Goal: Information Seeking & Learning: Find specific fact

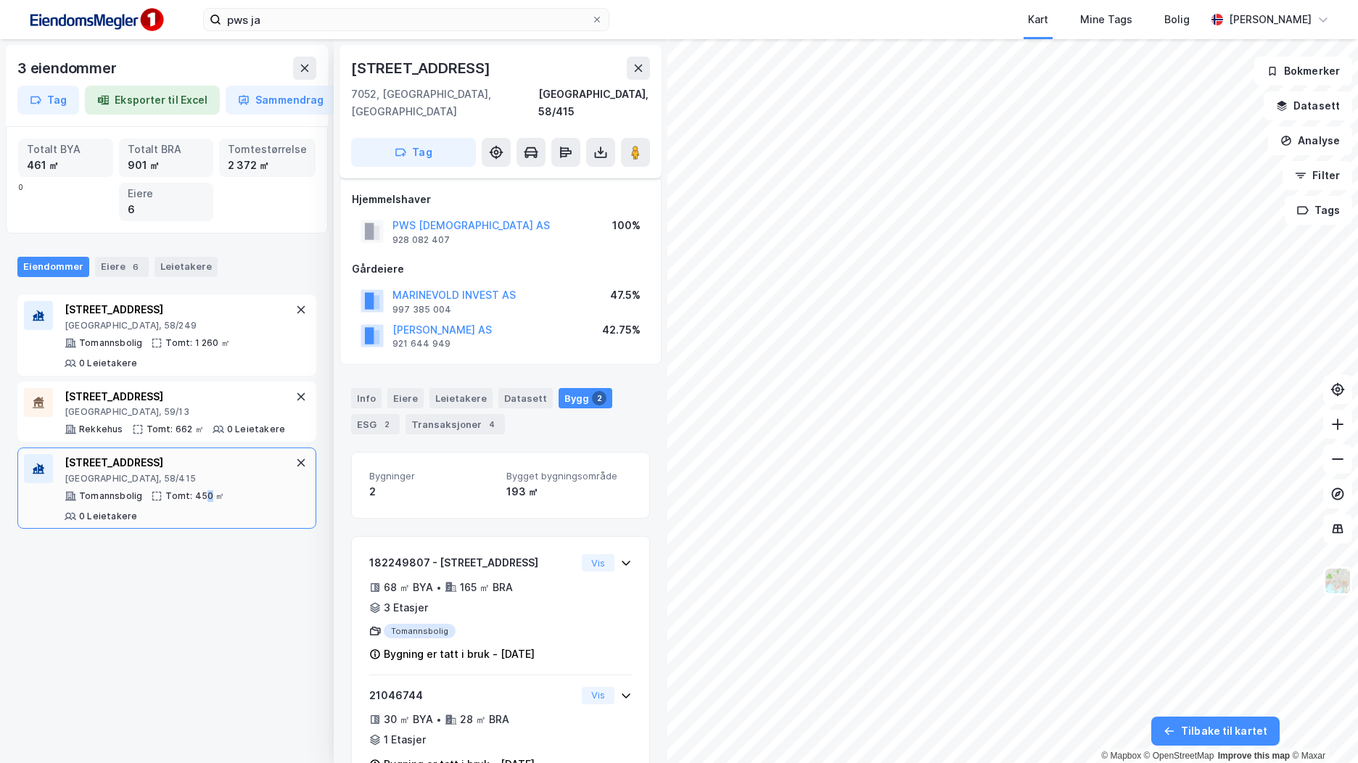
scroll to position [28, 0]
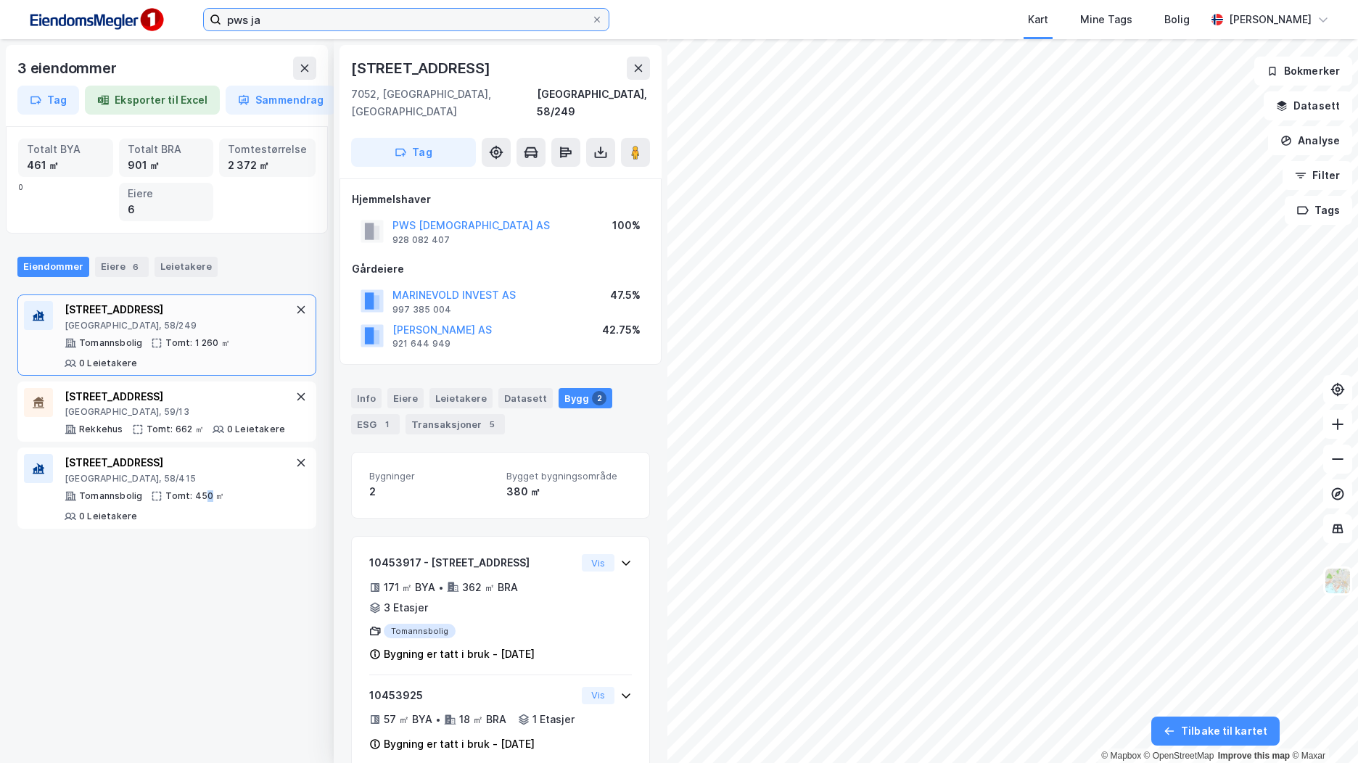
drag, startPoint x: 286, startPoint y: 22, endPoint x: 316, endPoint y: 18, distance: 30.8
click at [286, 22] on input "pws ja" at bounding box center [406, 20] width 370 height 22
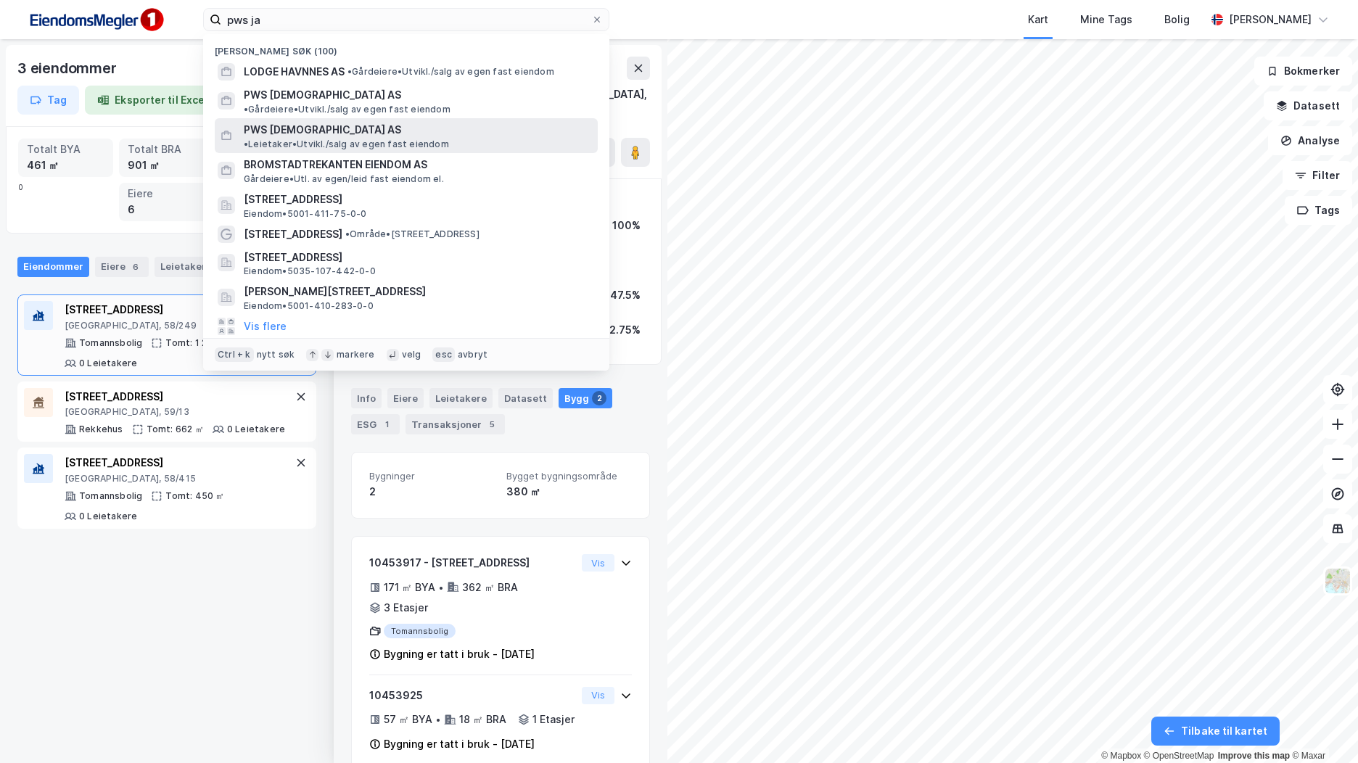
click at [345, 121] on span "PWS [DEMOGRAPHIC_DATA] AS" at bounding box center [322, 129] width 157 height 17
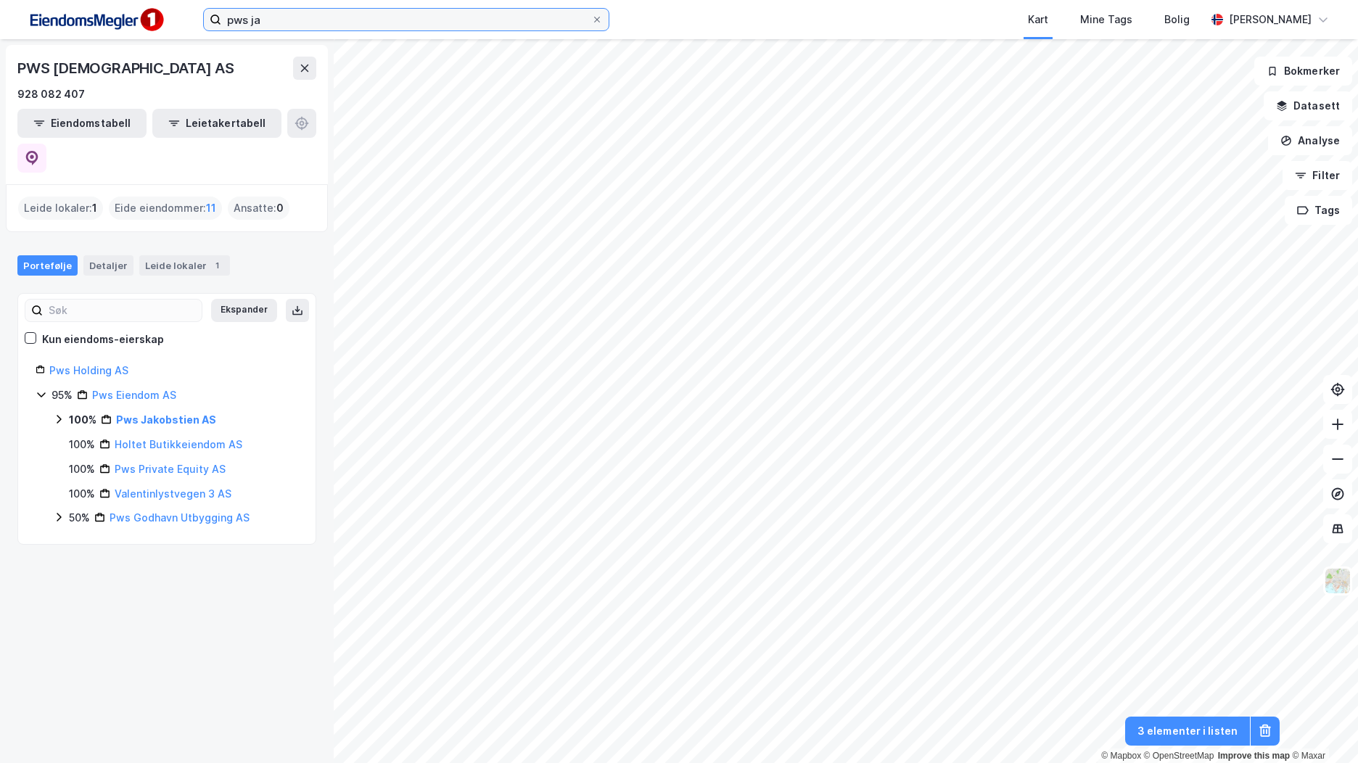
click at [337, 23] on input "pws ja" at bounding box center [406, 20] width 370 height 22
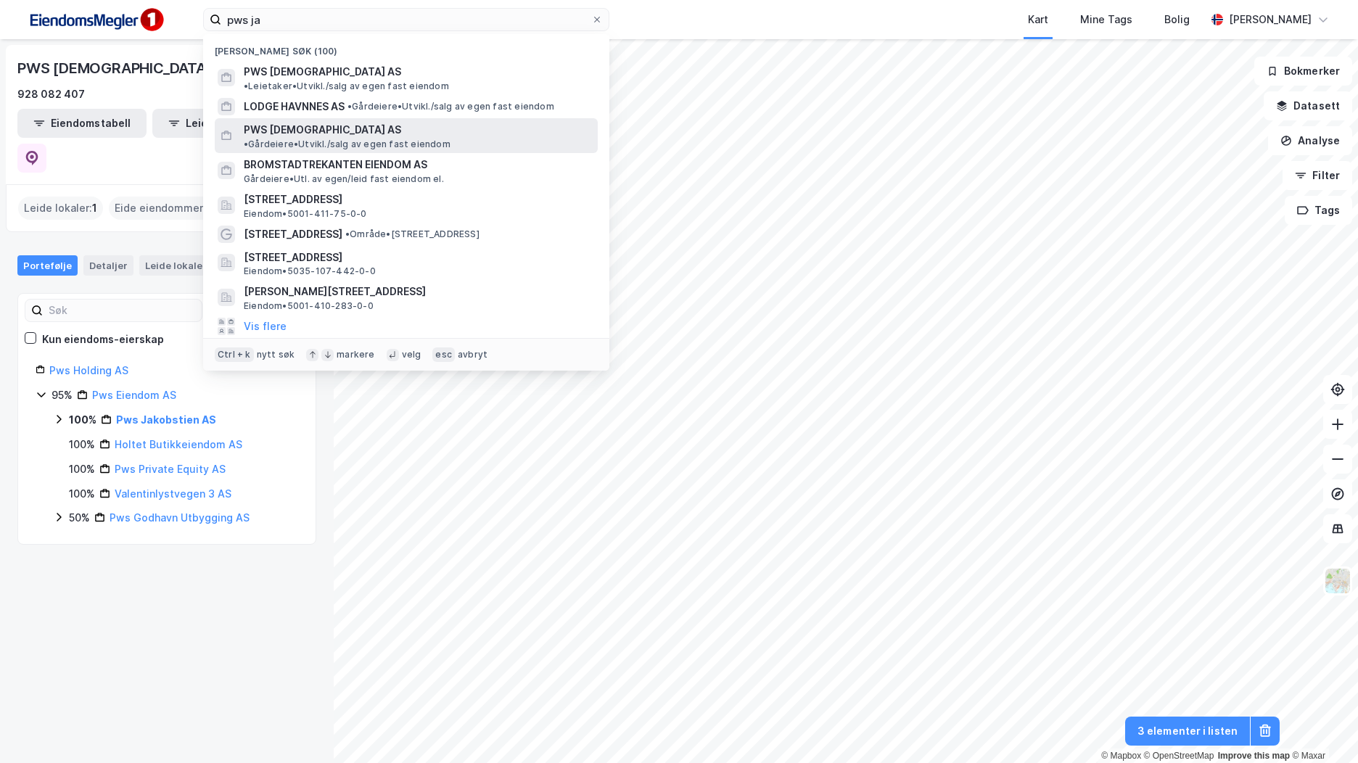
click at [350, 121] on div "PWS [DEMOGRAPHIC_DATA] AS • Gårdeiere • [GEOGRAPHIC_DATA]/salg av egen fast eie…" at bounding box center [419, 135] width 351 height 29
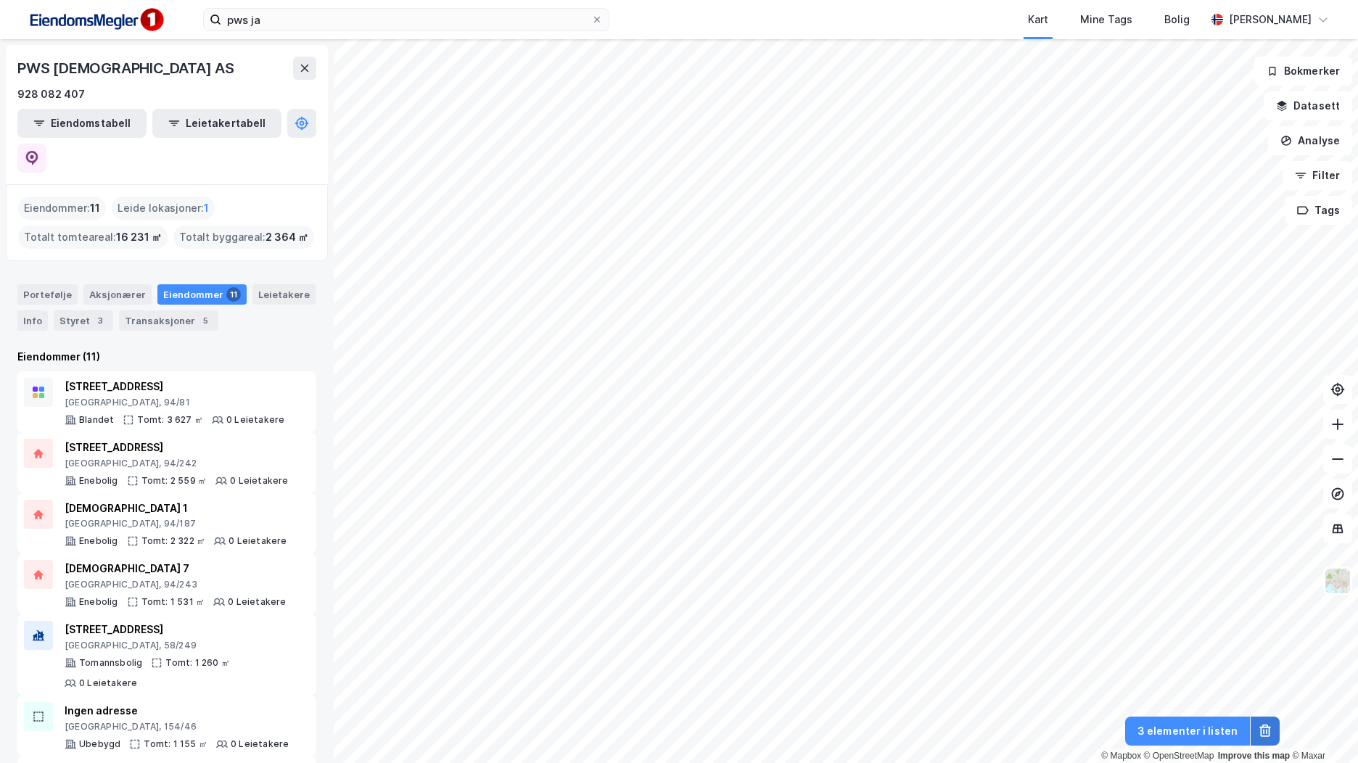
click at [1263, 726] on icon at bounding box center [1265, 727] width 6 height 4
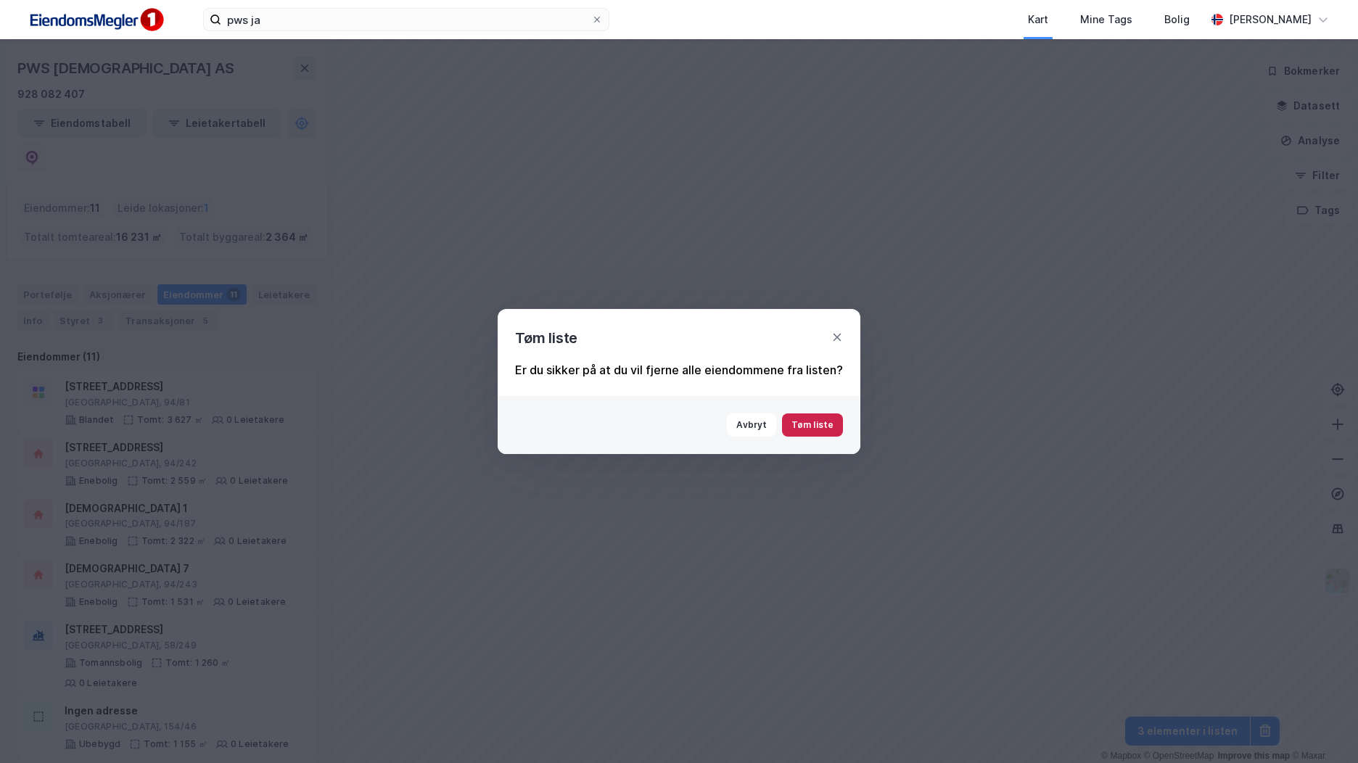
click at [830, 424] on button "Tøm liste" at bounding box center [812, 425] width 61 height 23
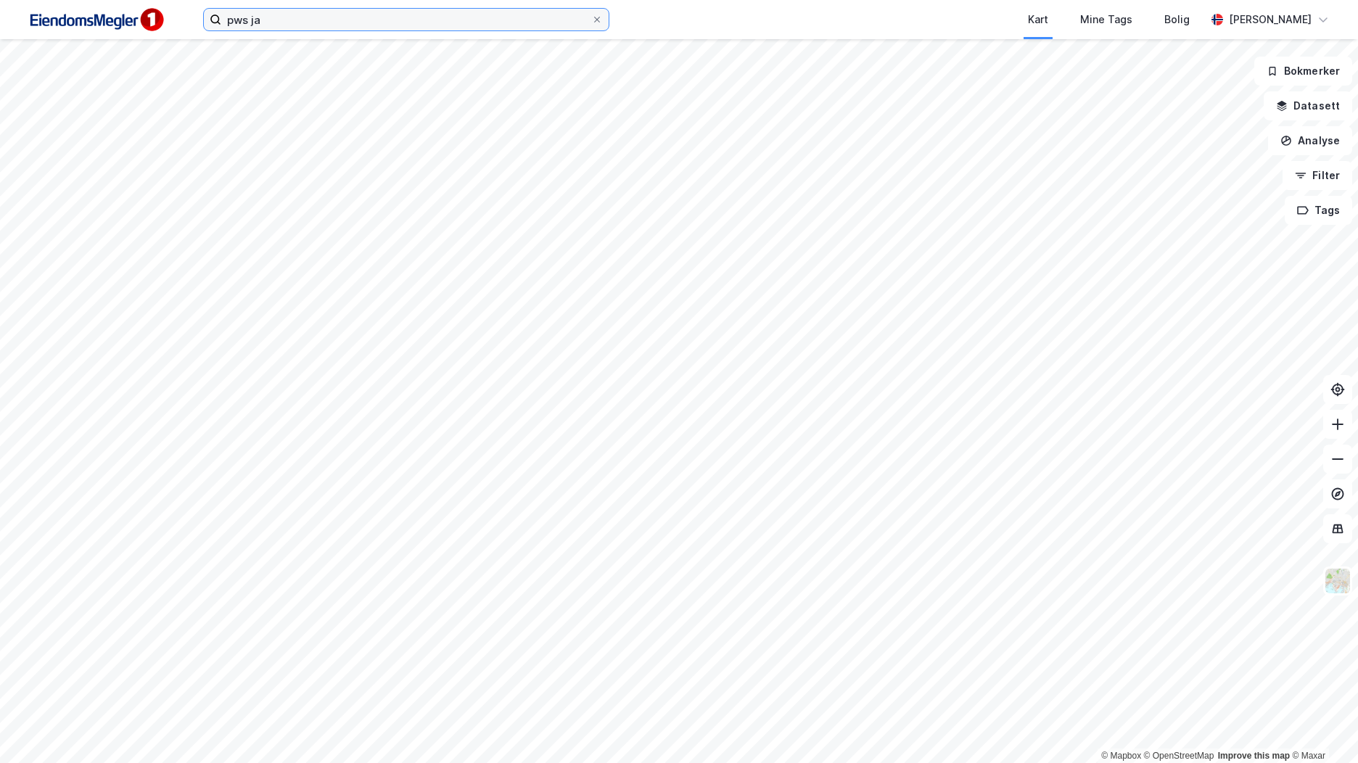
click at [273, 24] on input "pws ja" at bounding box center [406, 20] width 370 height 22
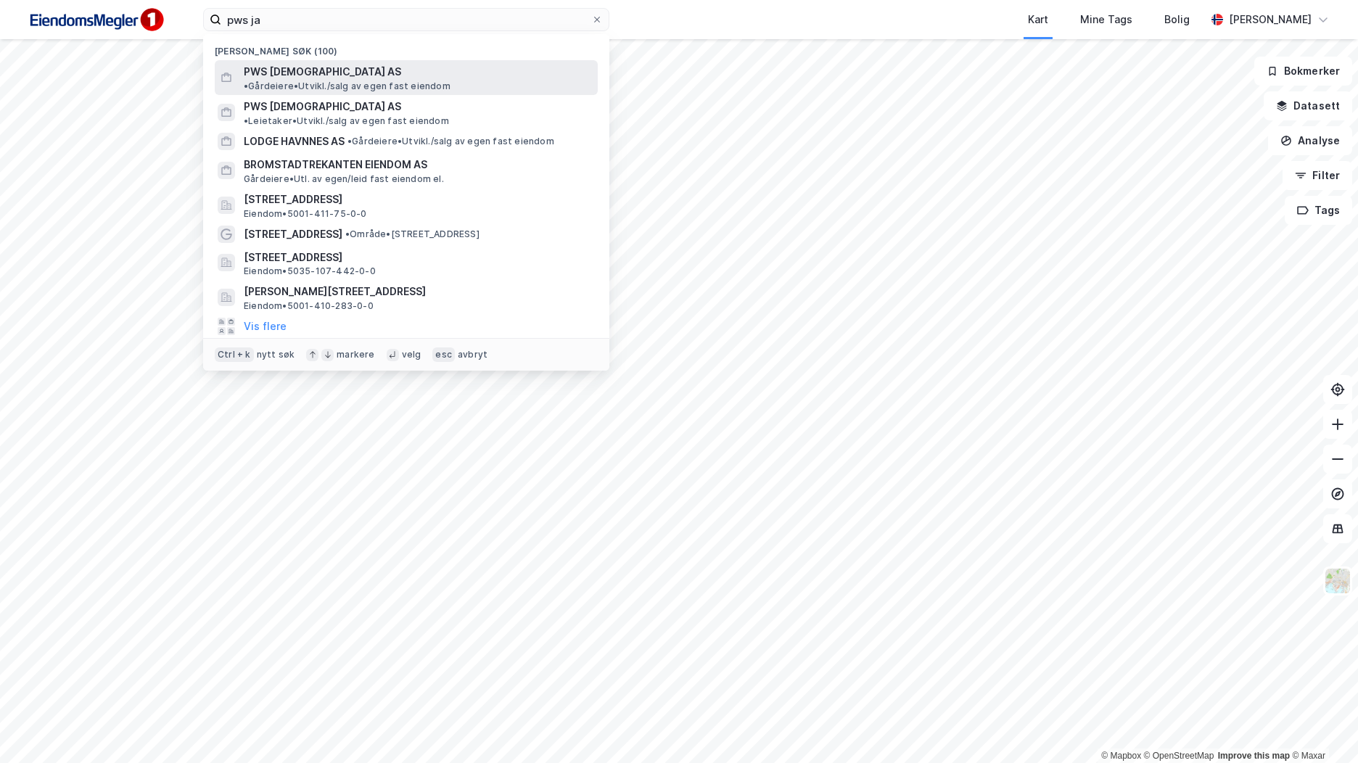
click at [331, 76] on span "PWS [DEMOGRAPHIC_DATA] AS" at bounding box center [322, 71] width 157 height 17
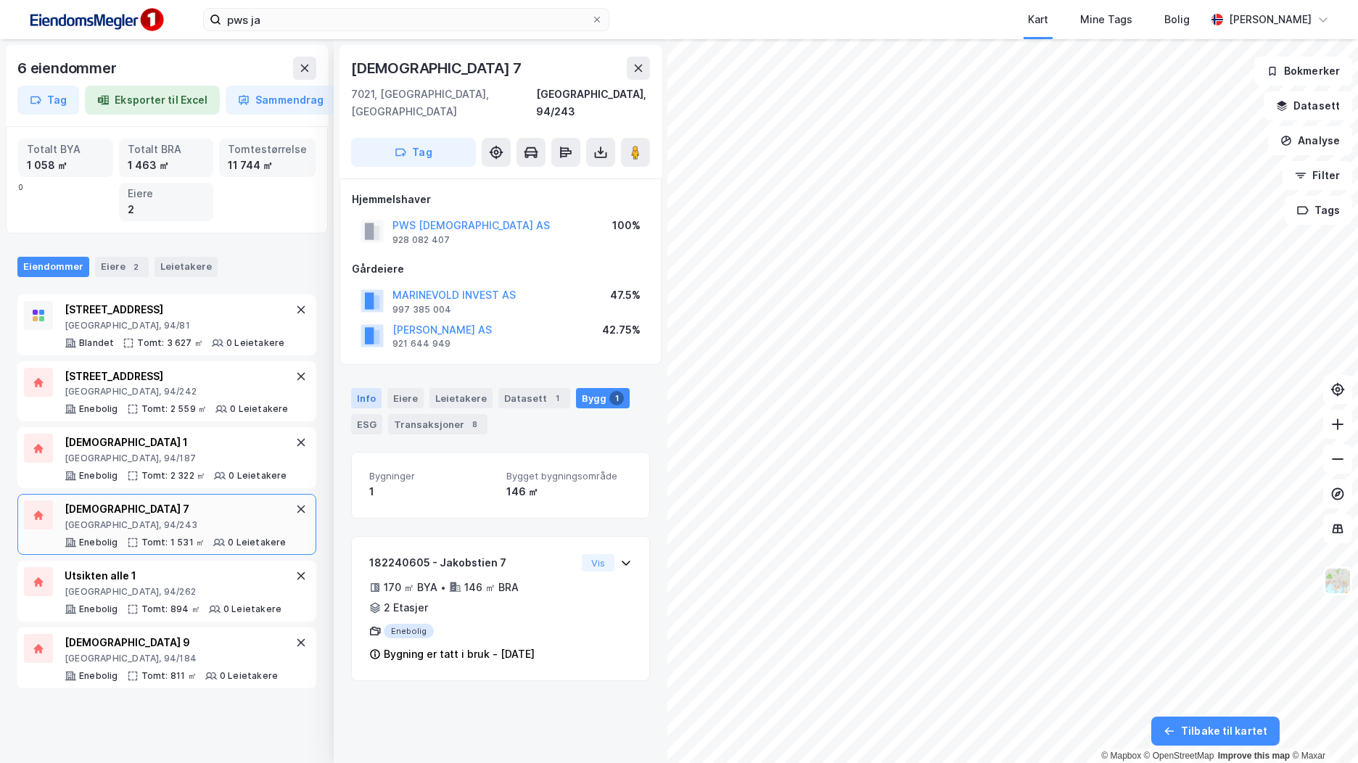
click at [365, 388] on div "Info" at bounding box center [366, 398] width 30 height 20
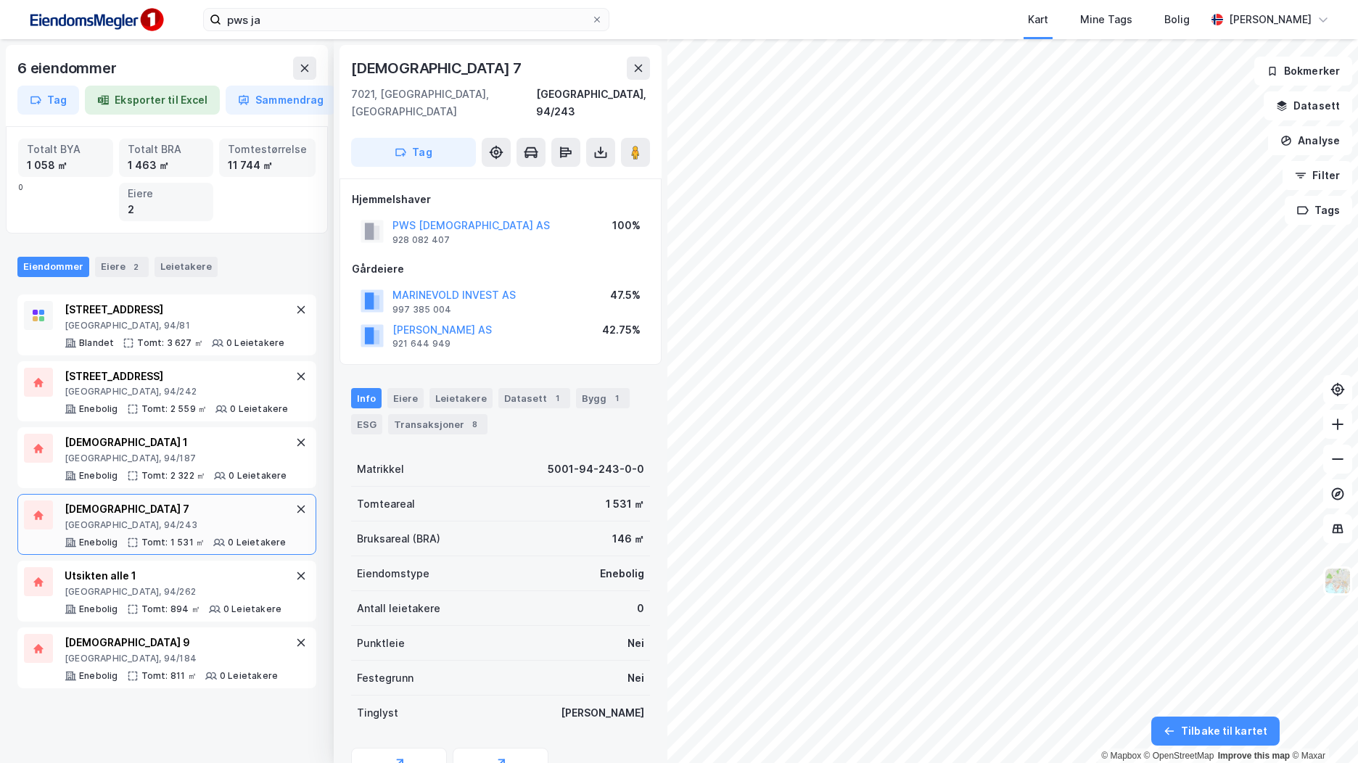
scroll to position [61, 0]
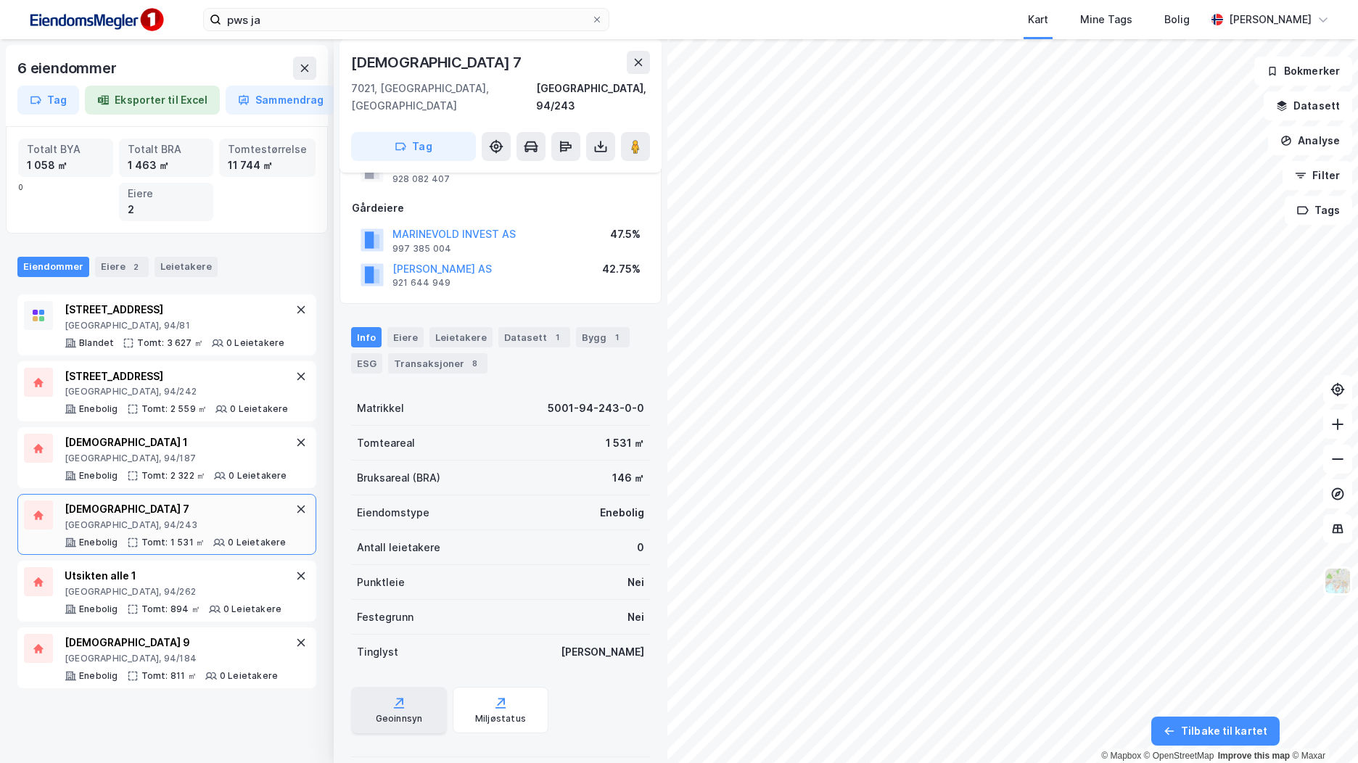
click at [419, 687] on div "Geoinnsyn" at bounding box center [399, 710] width 96 height 46
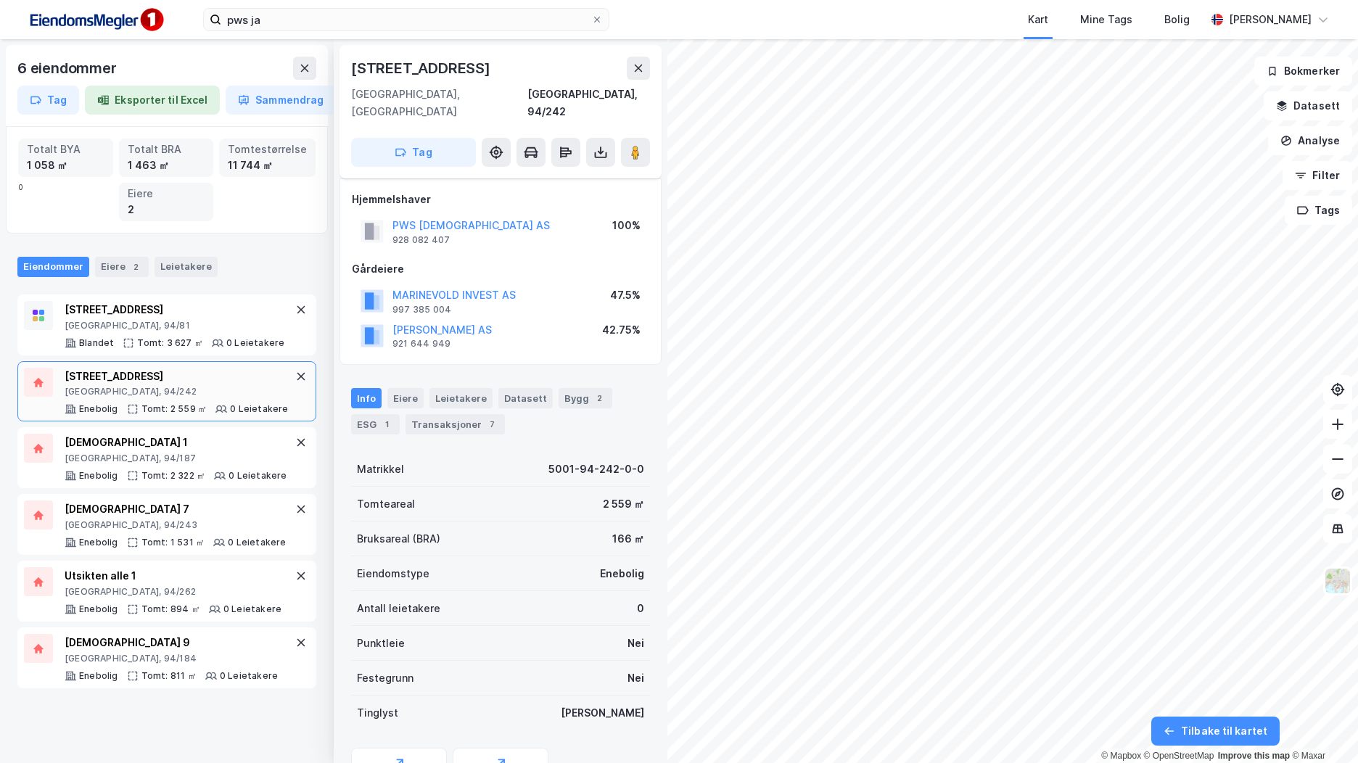
scroll to position [61, 0]
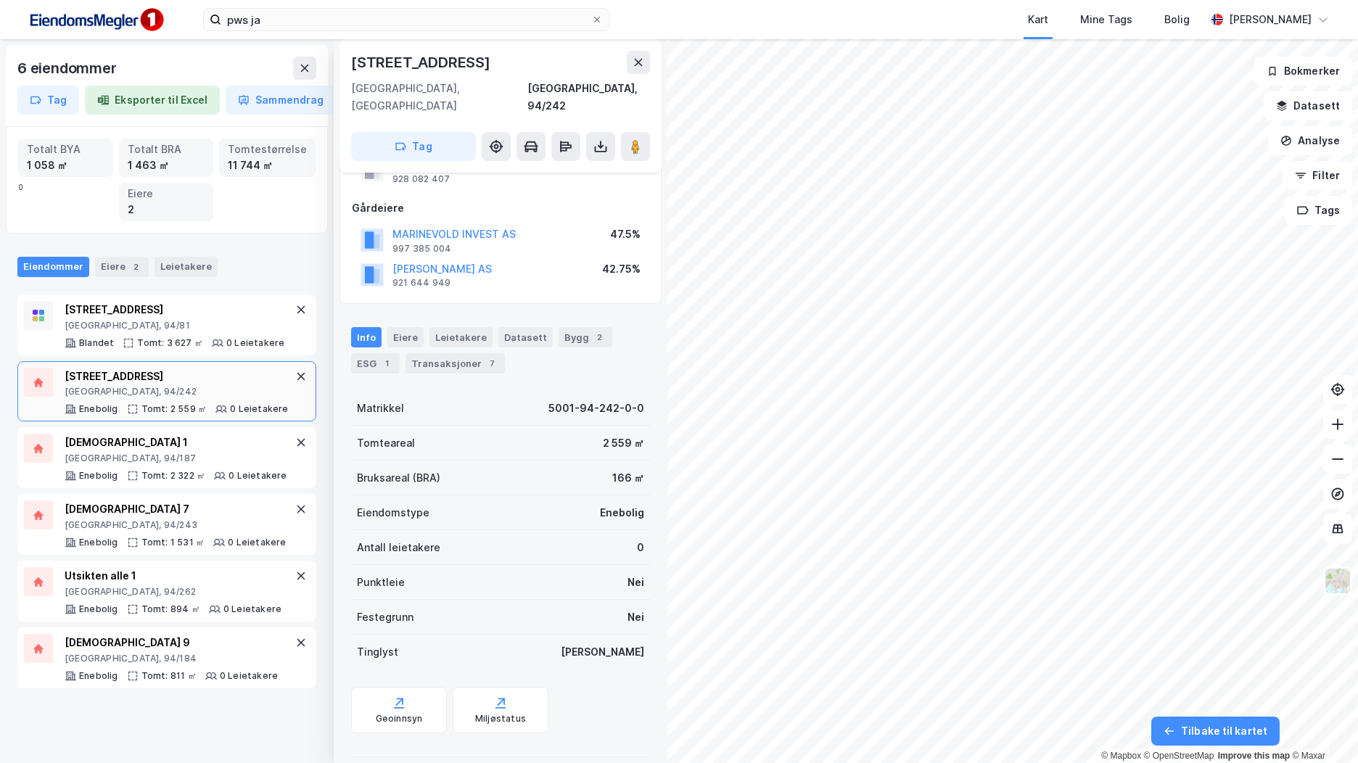
click at [472, 353] on div "Transaksjoner 7" at bounding box center [455, 363] width 99 height 20
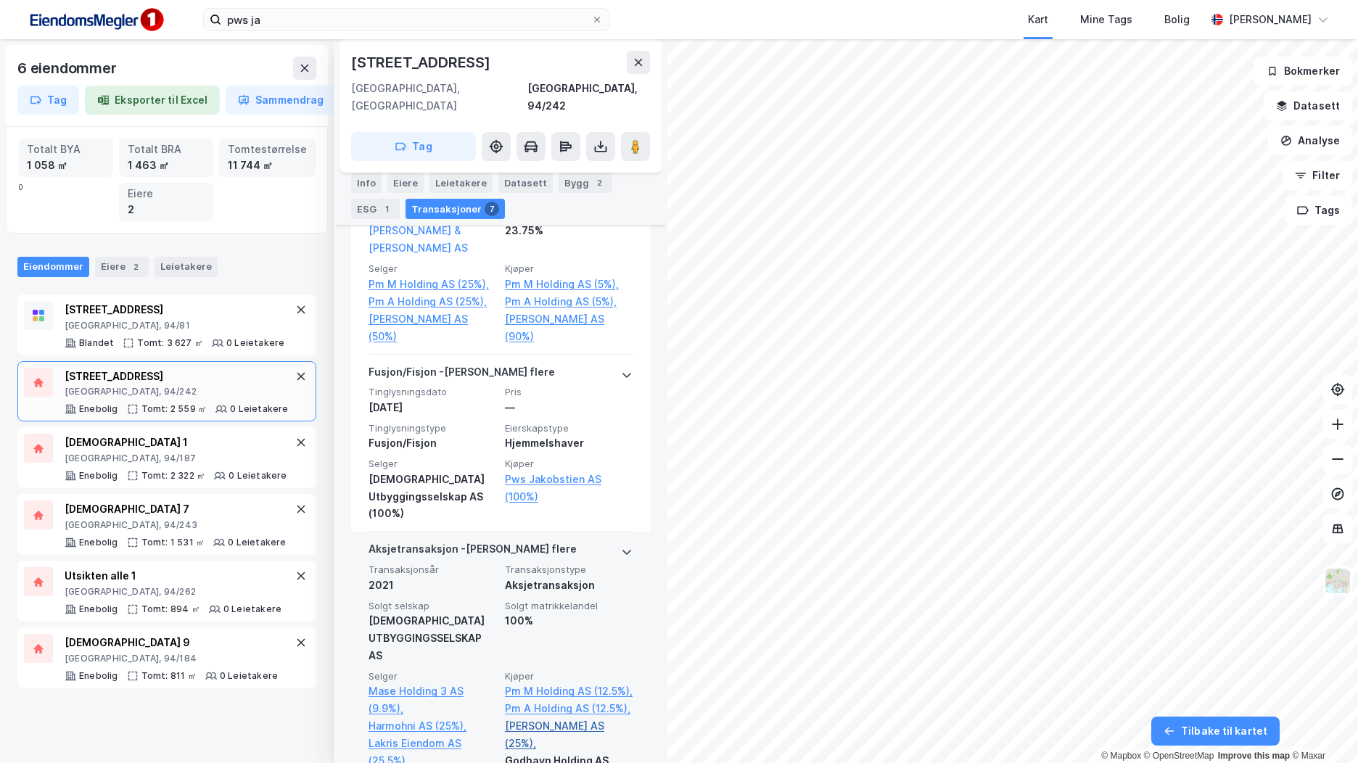
scroll to position [435, 0]
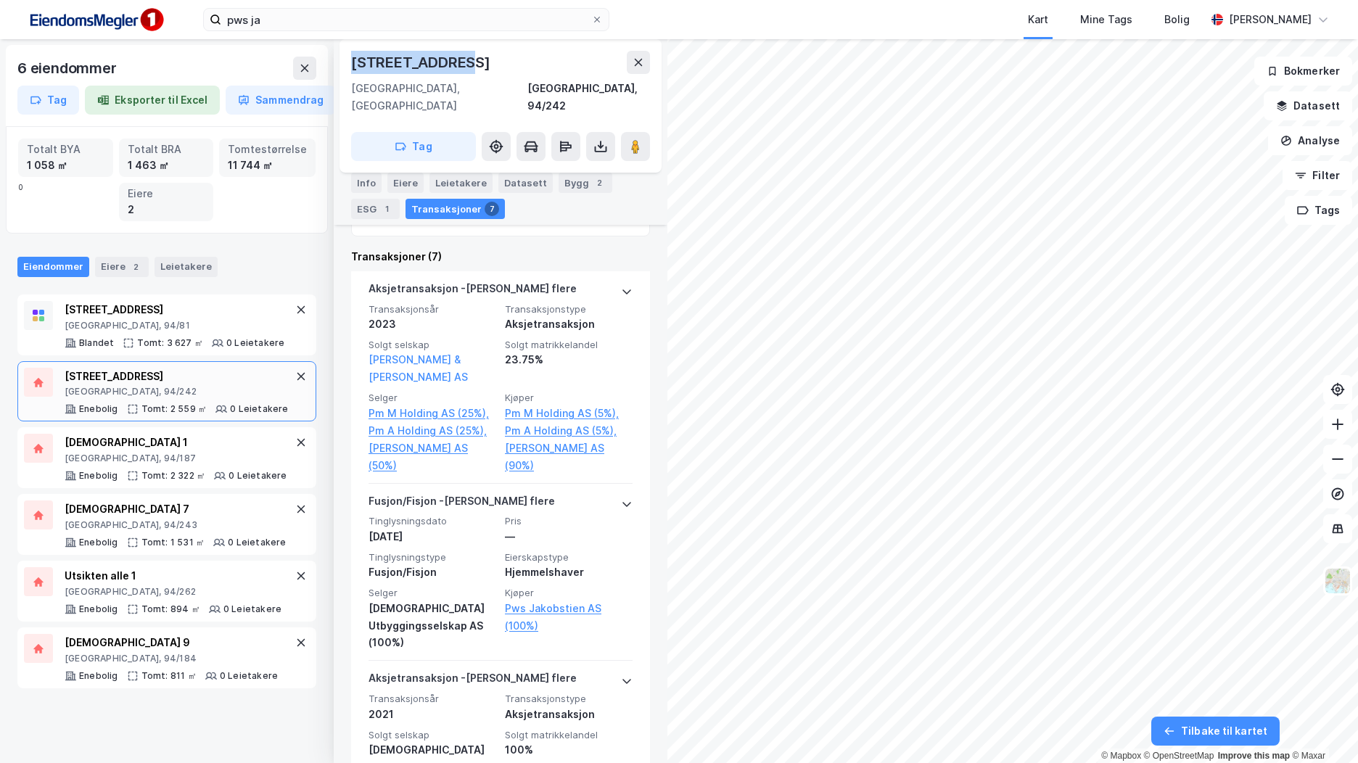
drag, startPoint x: 446, startPoint y: 62, endPoint x: 347, endPoint y: 62, distance: 99.4
click at [347, 62] on div "[STREET_ADDRESS]" at bounding box center [501, 105] width 322 height 133
click at [421, 18] on input "pws ja" at bounding box center [406, 20] width 370 height 22
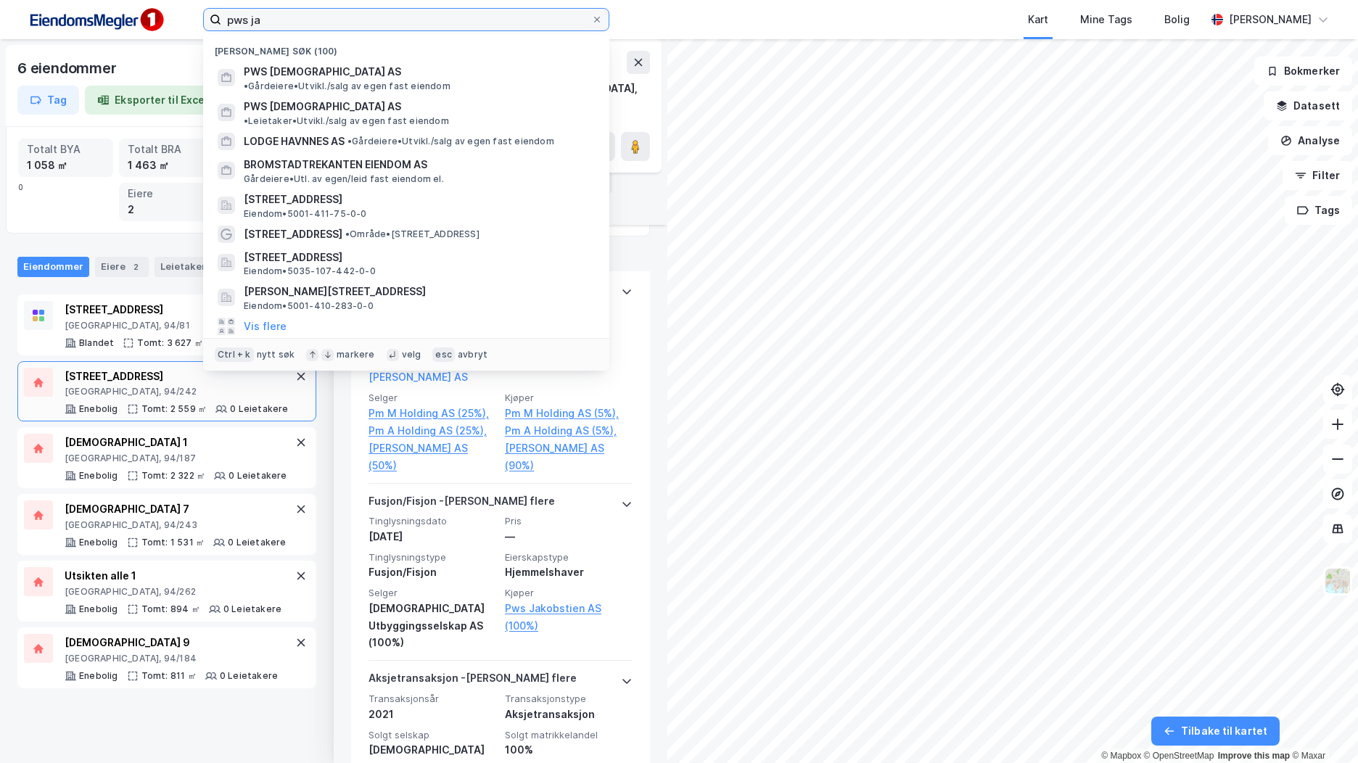
drag, startPoint x: 398, startPoint y: 19, endPoint x: 164, endPoint y: 12, distance: 234.4
click at [164, 12] on div "pws ja Nylige søk (100) PWS JAKOBSTIEN AS • Gårdeiere • [GEOGRAPHIC_DATA]/salg …" at bounding box center [679, 19] width 1358 height 39
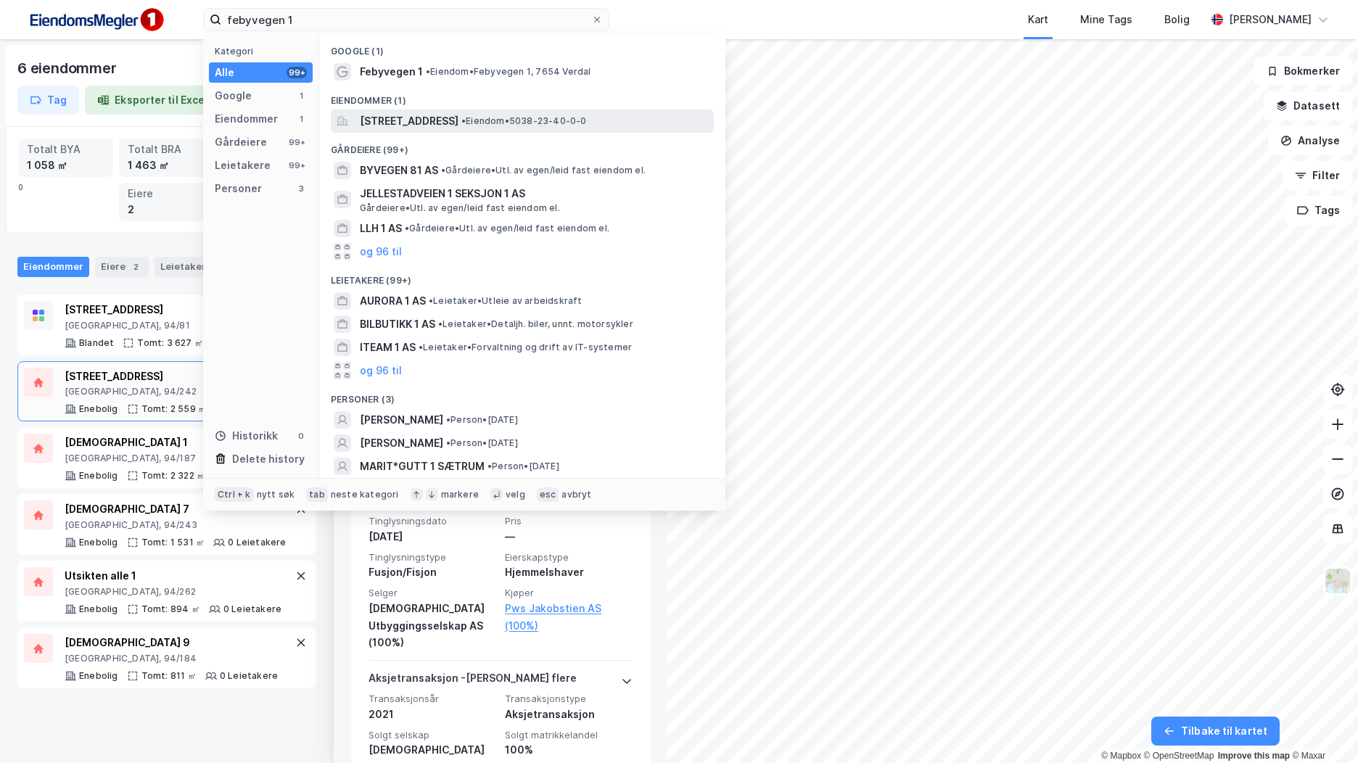
click at [437, 115] on span "[STREET_ADDRESS]" at bounding box center [409, 120] width 99 height 17
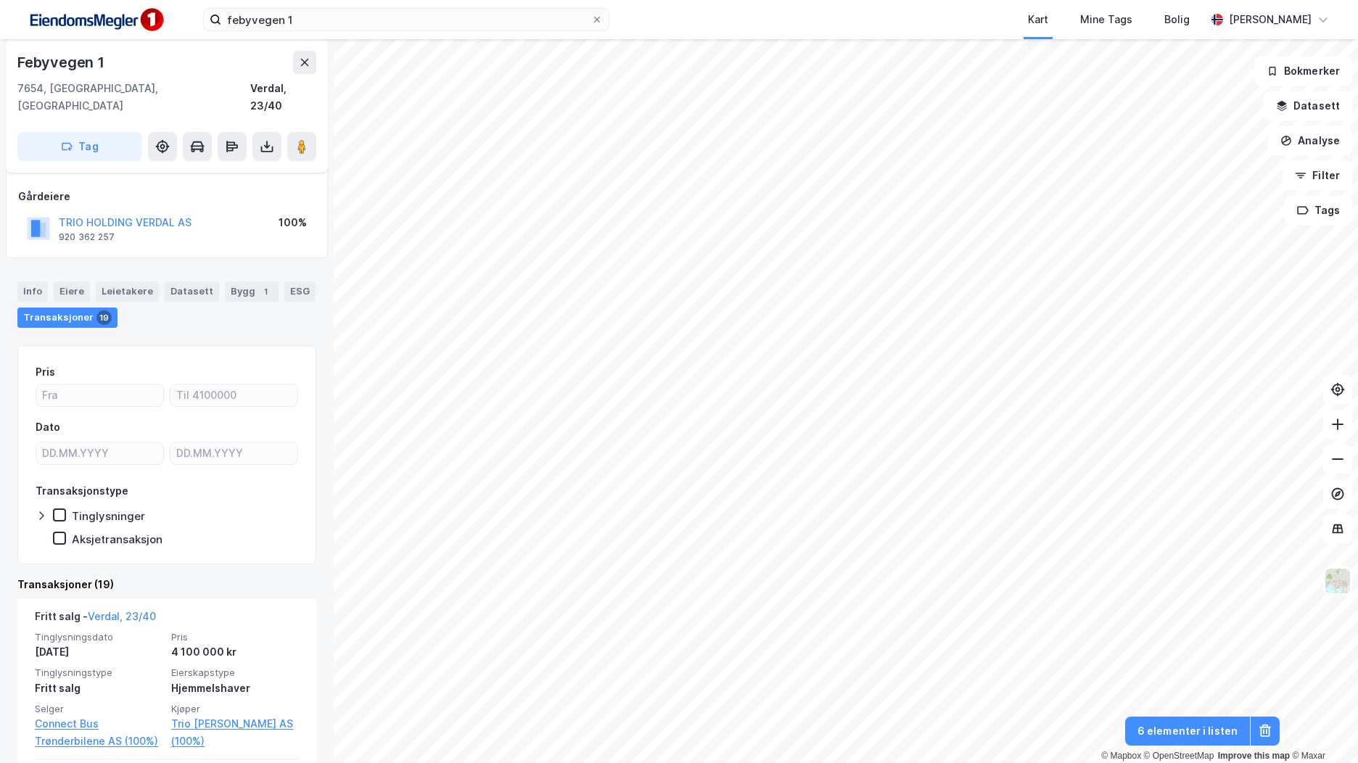
scroll to position [145, 0]
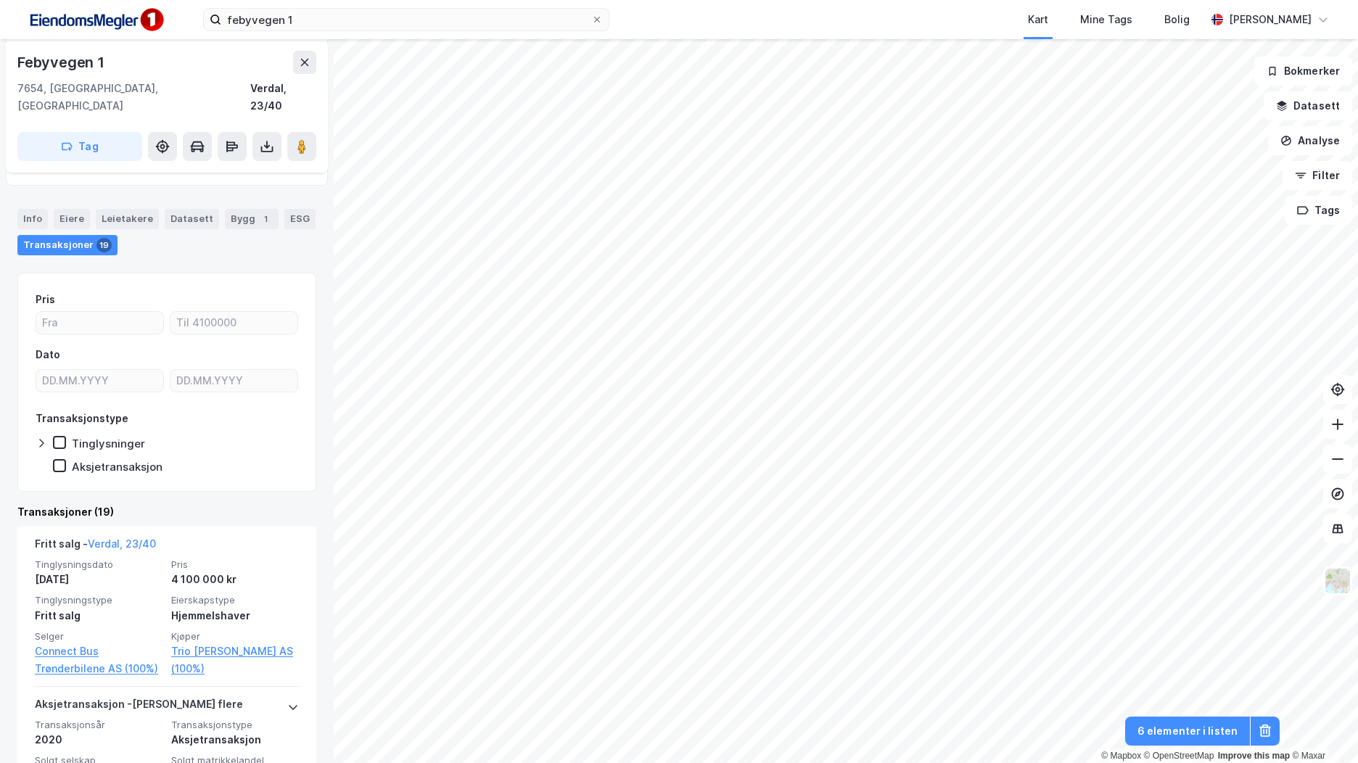
click at [30, 209] on div "Info" at bounding box center [32, 219] width 30 height 20
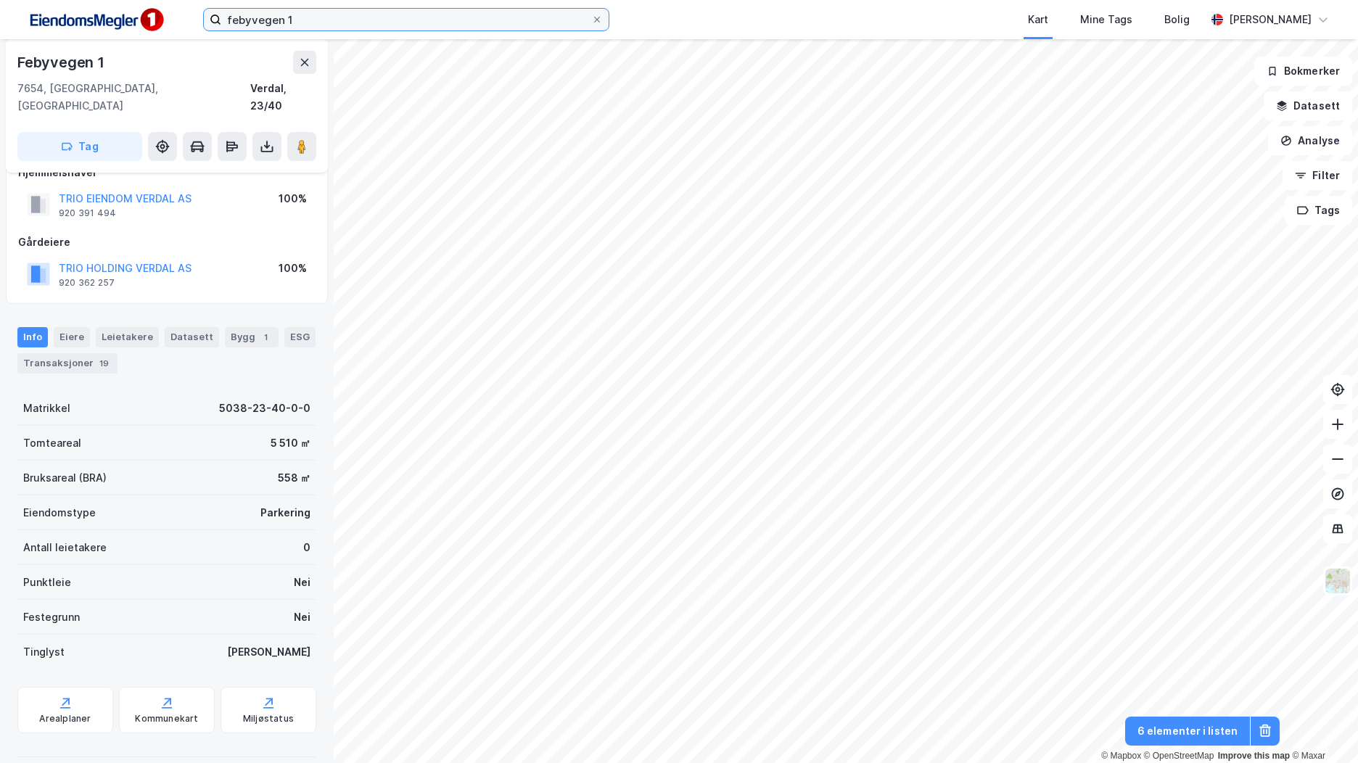
drag, startPoint x: 303, startPoint y: 19, endPoint x: 109, endPoint y: 17, distance: 194.4
click at [121, 17] on div "febyvegen 1 Kart Mine Tags Bolig [PERSON_NAME]" at bounding box center [679, 19] width 1358 height 39
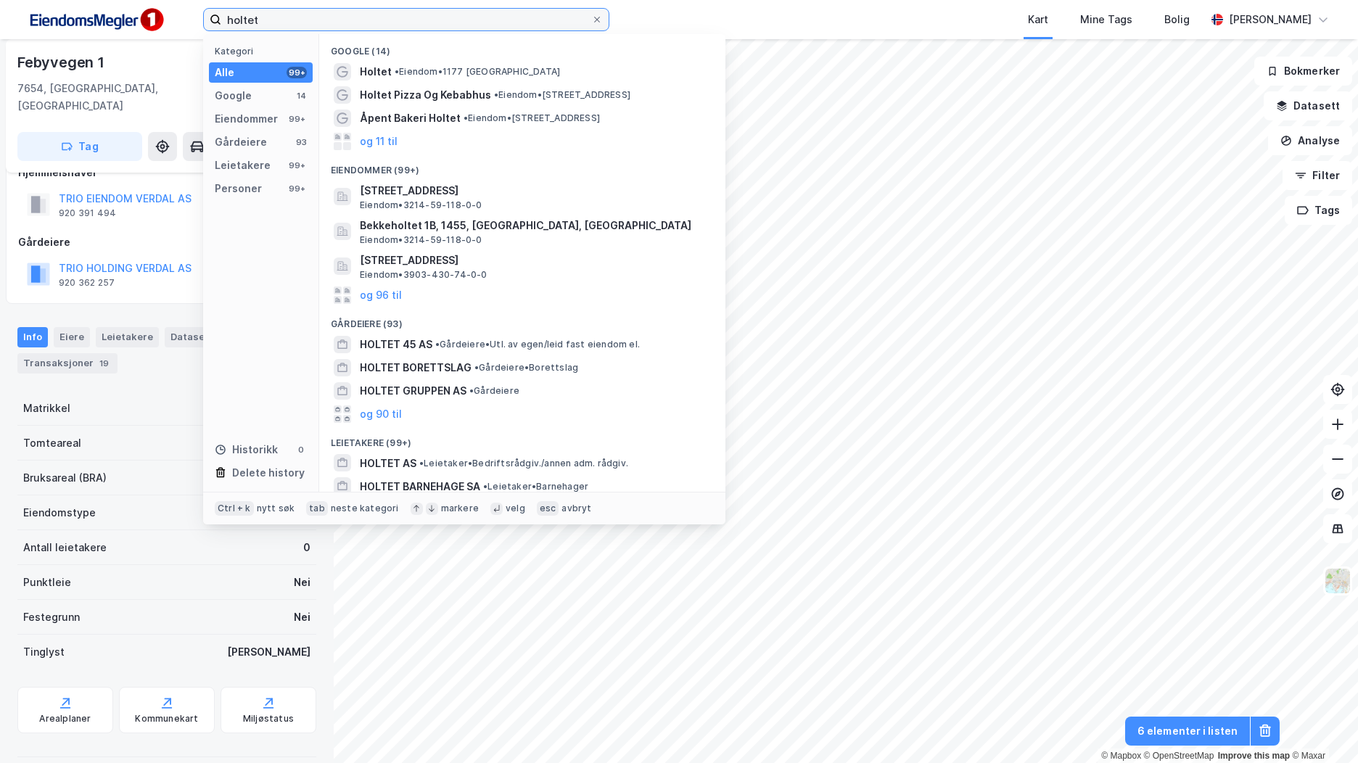
drag, startPoint x: 284, startPoint y: 22, endPoint x: 145, endPoint y: 24, distance: 138.6
click at [145, 24] on div "holtet Kategori Alle 99+ Google 14 Eiendommer 99+ Gårdeiere 93 Leietakere 99+ P…" at bounding box center [679, 19] width 1358 height 39
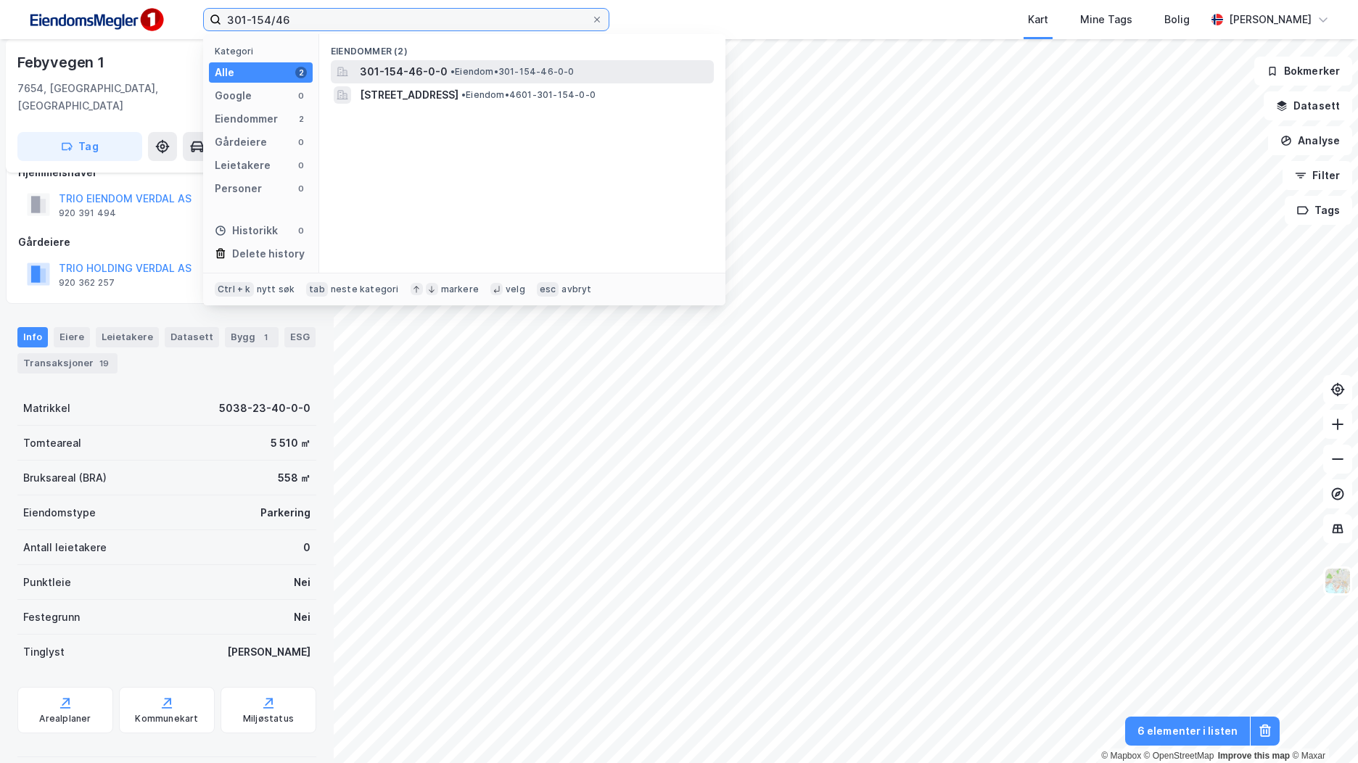
type input "301-154/46"
click at [408, 73] on span "301-154-46-0-0" at bounding box center [404, 71] width 88 height 17
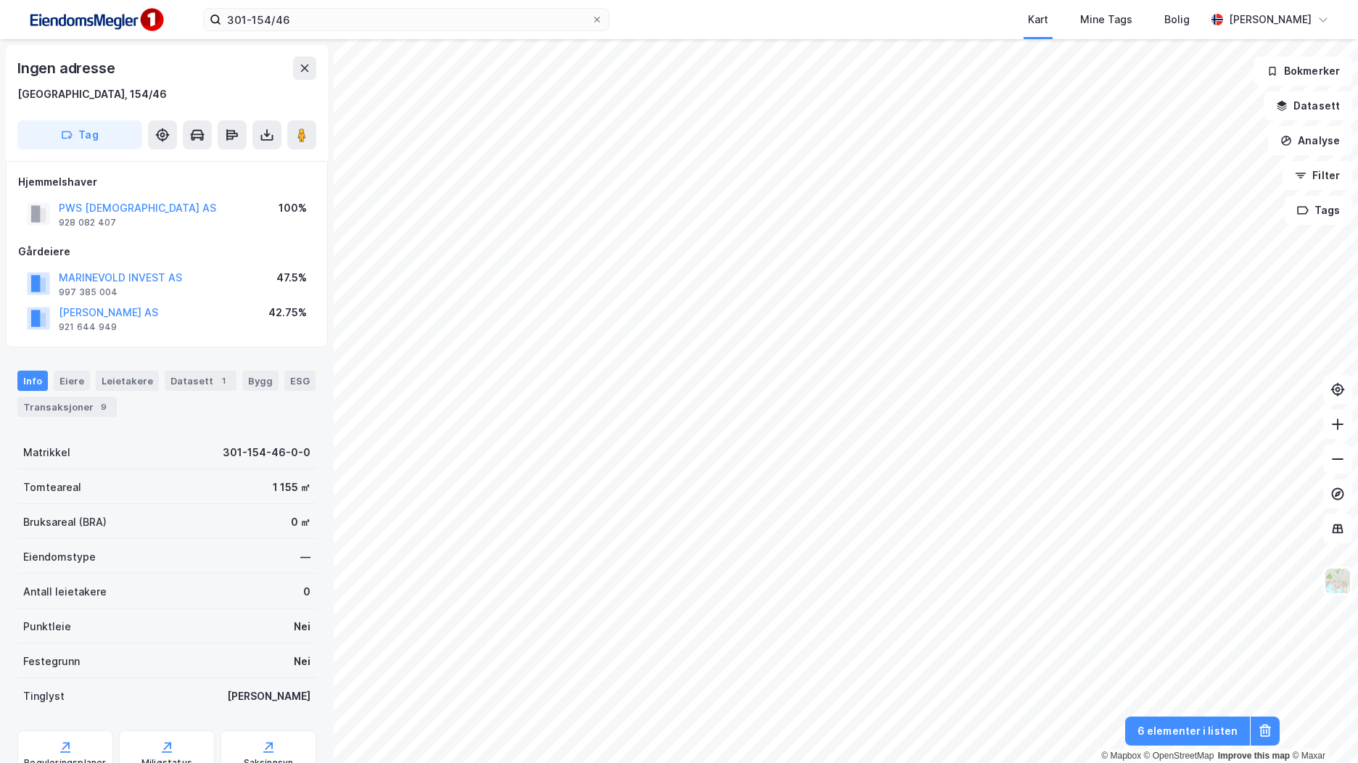
scroll to position [27, 0]
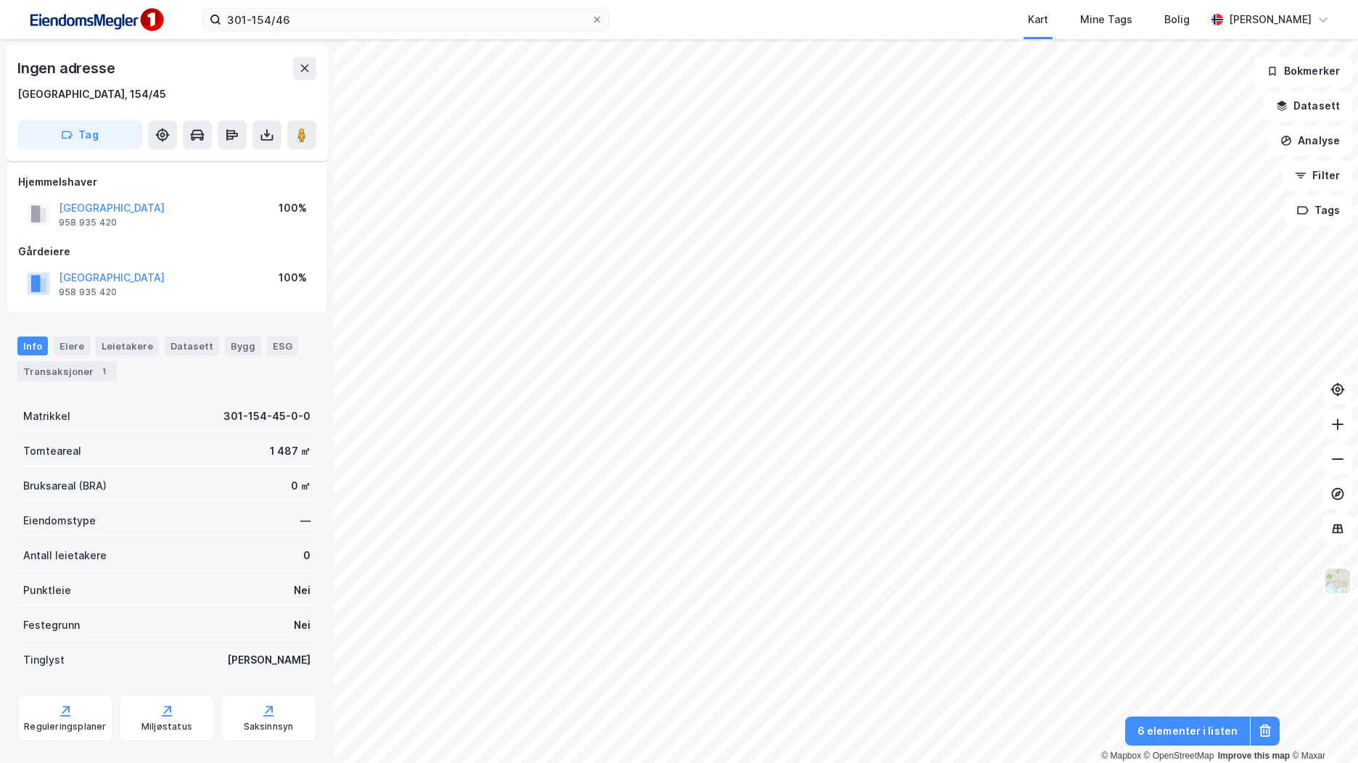
scroll to position [25, 0]
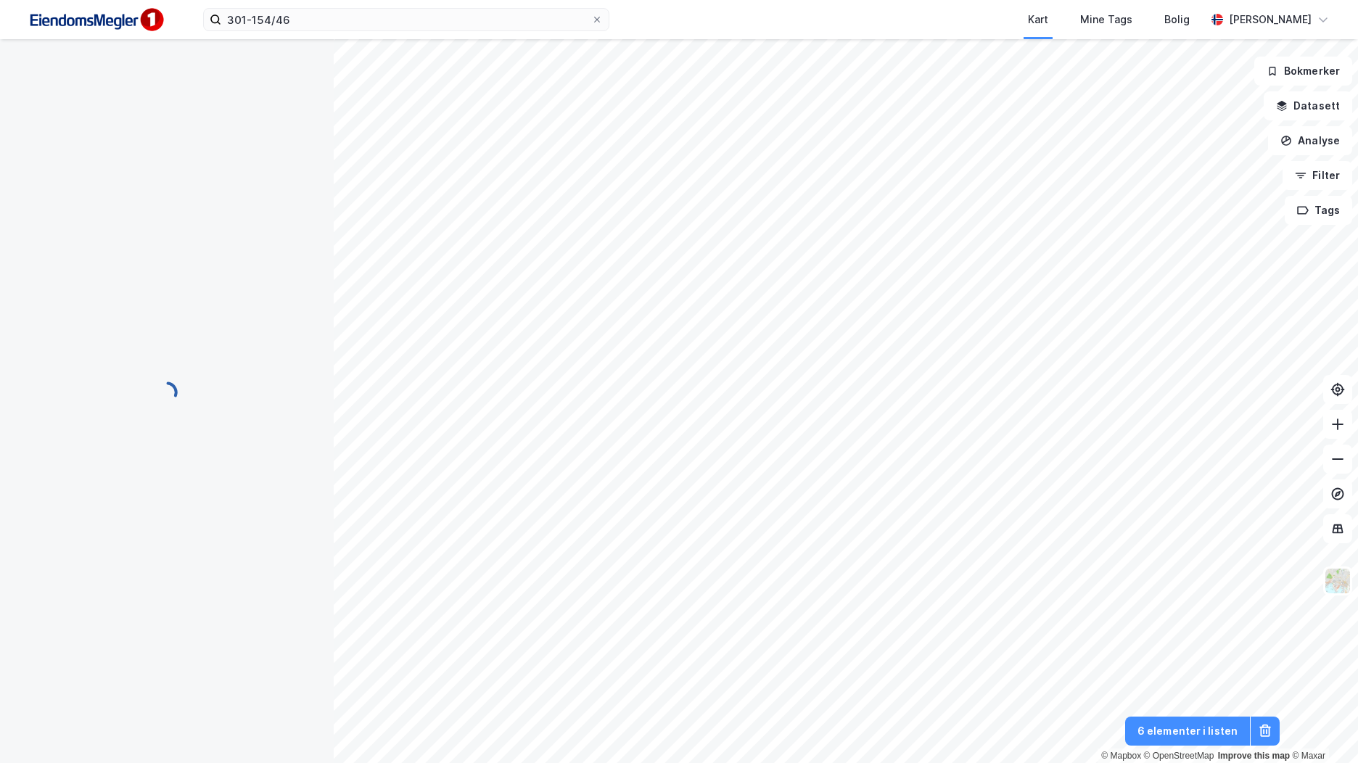
scroll to position [25, 0]
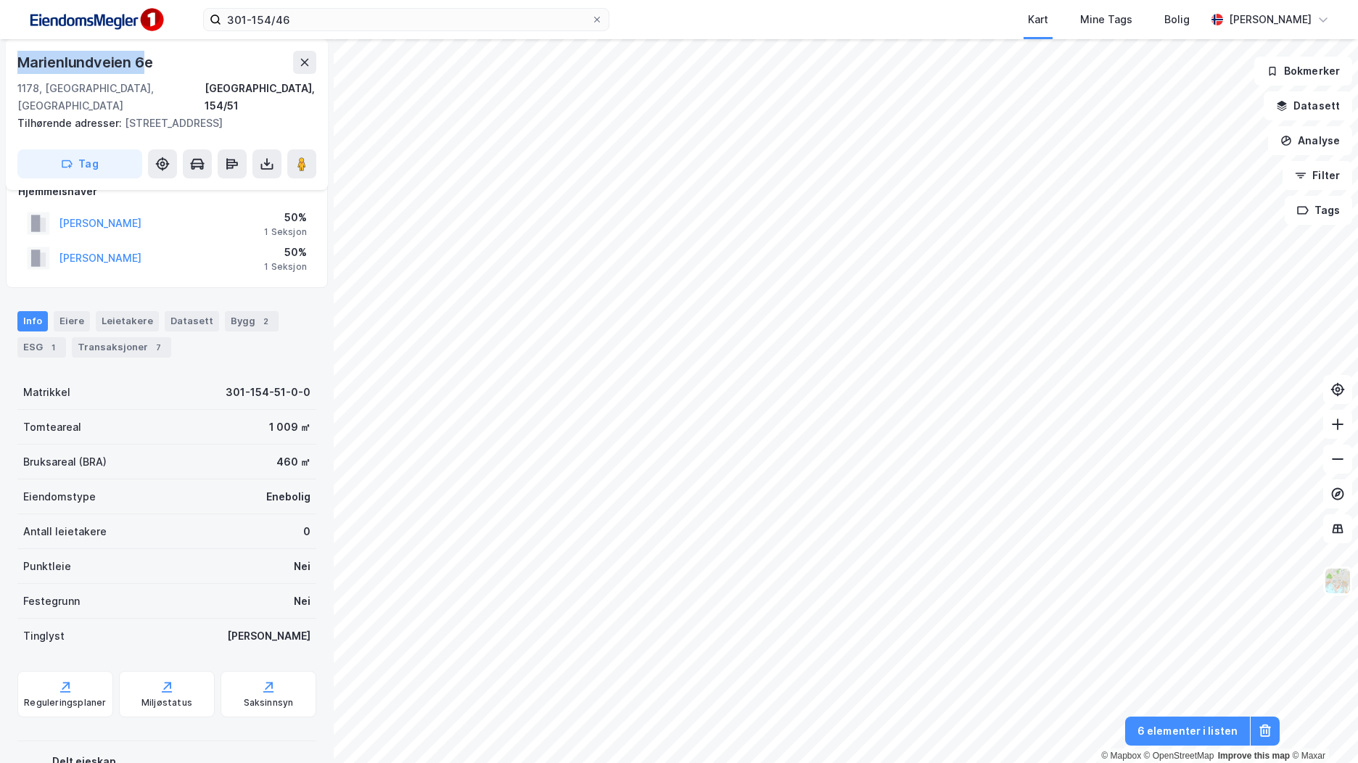
drag, startPoint x: 144, startPoint y: 61, endPoint x: 12, endPoint y: 61, distance: 132.0
click at [12, 61] on div "[STREET_ADDRESS] Tilhørende adresser: [STREET_ADDRESS] Tag" at bounding box center [167, 114] width 322 height 151
copy div "[STREET_ADDRESS]"
